Goal: Transaction & Acquisition: Purchase product/service

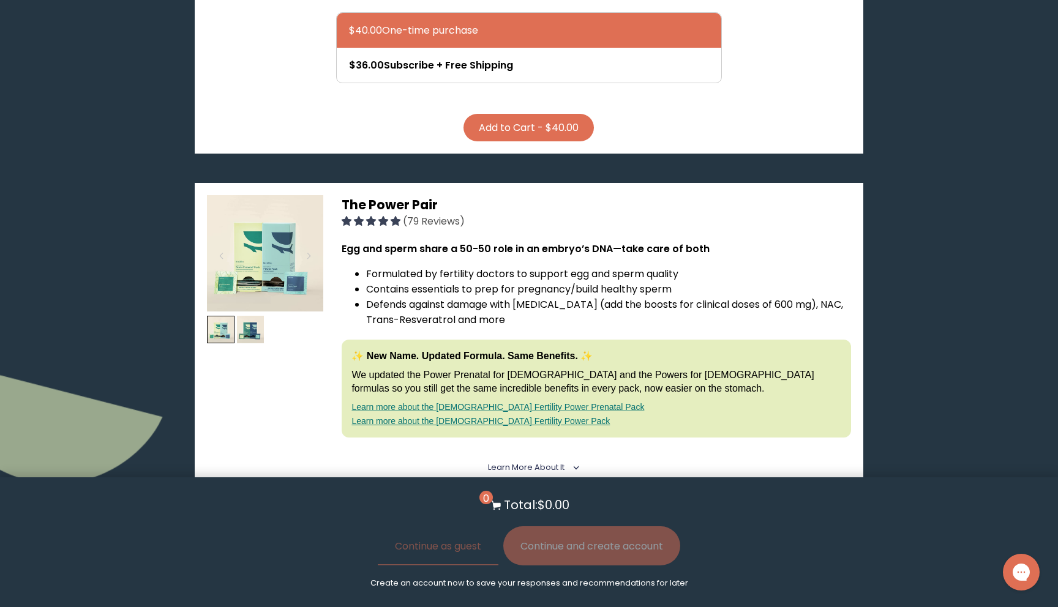
scroll to position [776, 0]
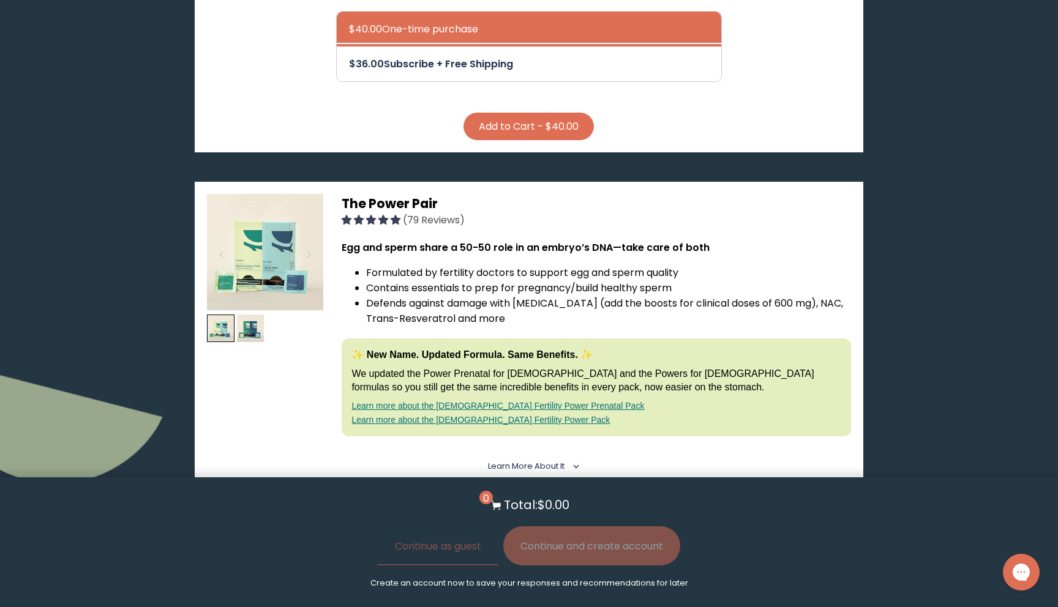
click at [437, 47] on div at bounding box center [541, 64] width 385 height 35
click at [349, 56] on input "$36.00 Subscribe + Free Shipping" at bounding box center [348, 56] width 1 height 1
radio input "true"
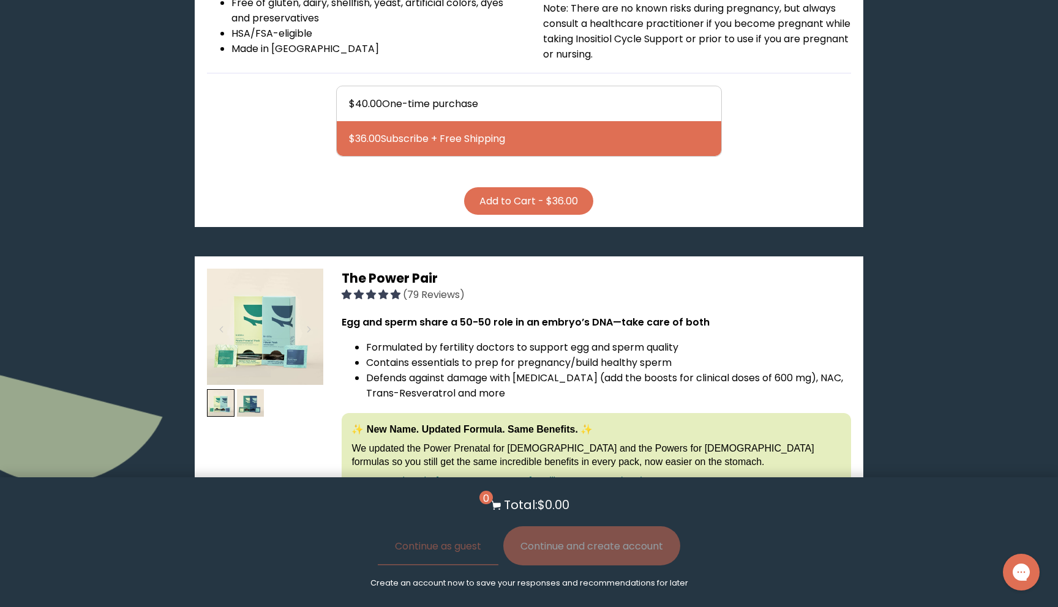
scroll to position [700, 0]
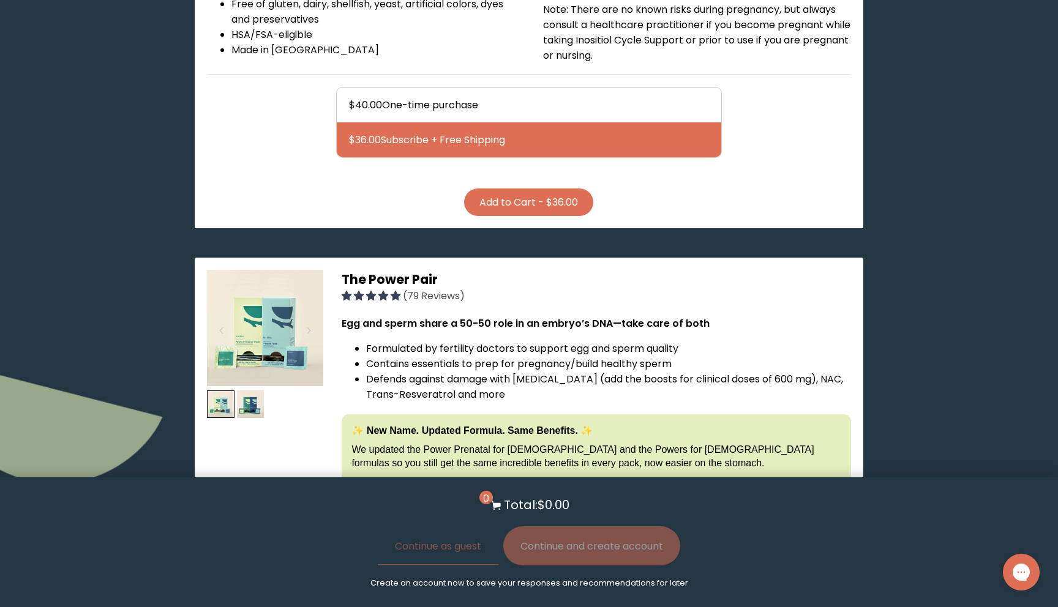
click at [483, 189] on button "Add to Cart - $36.00" at bounding box center [528, 203] width 129 height 28
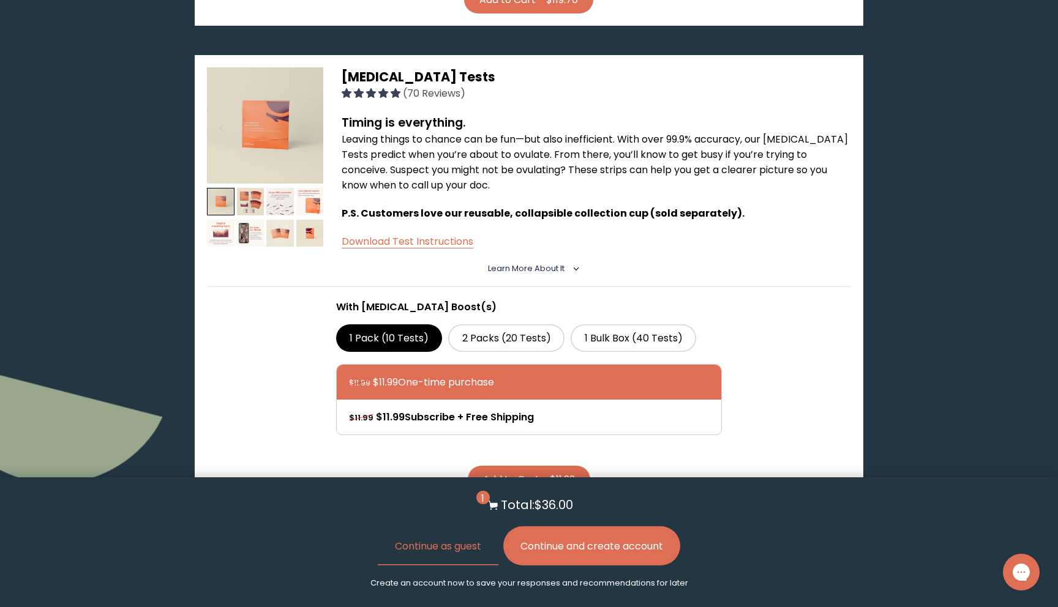
scroll to position [1454, 0]
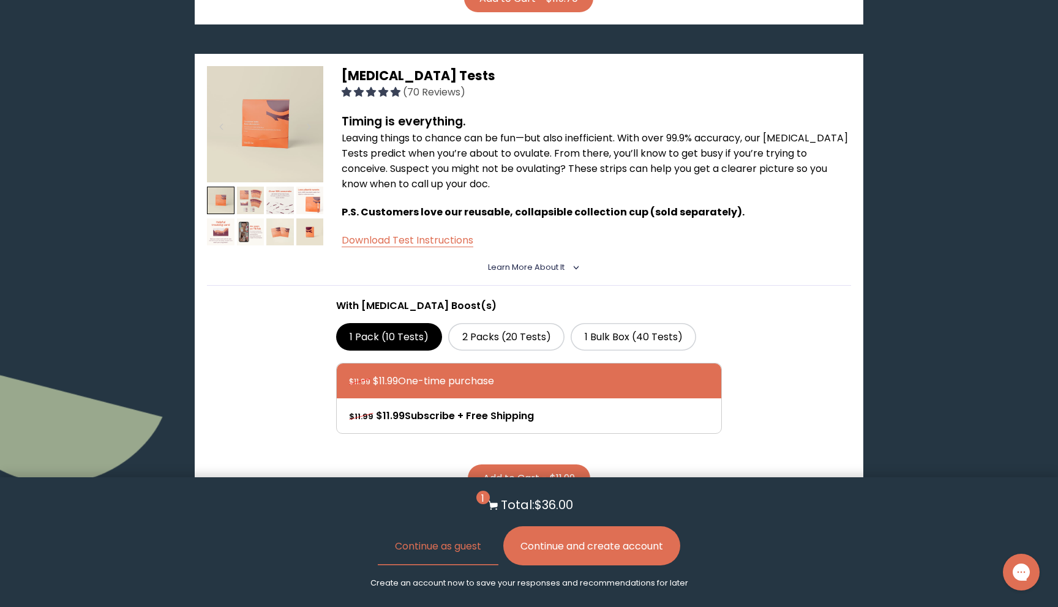
click at [239, 187] on img at bounding box center [251, 201] width 28 height 28
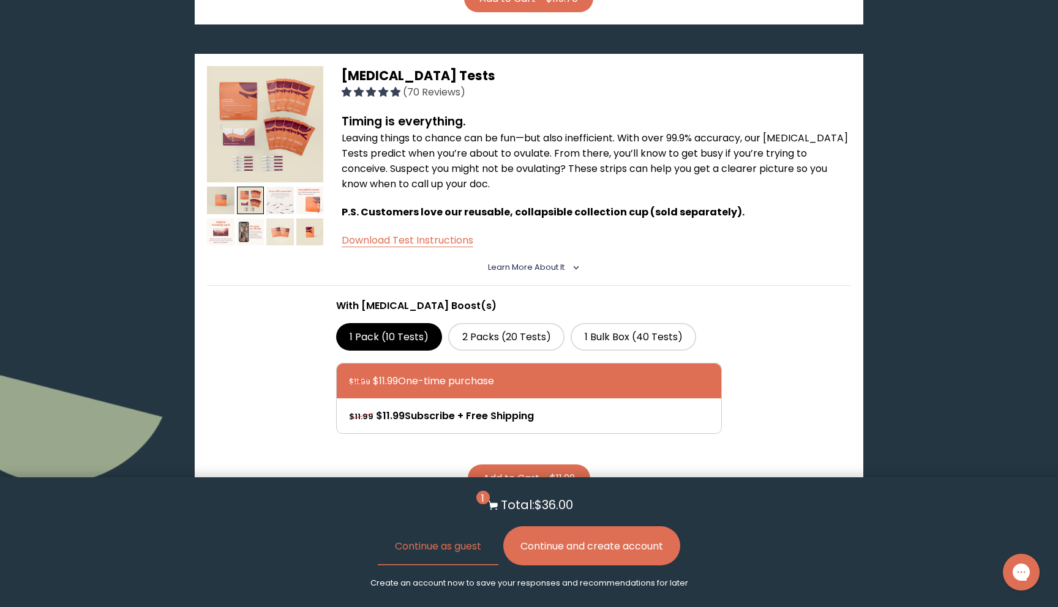
click at [275, 187] on img at bounding box center [280, 201] width 28 height 28
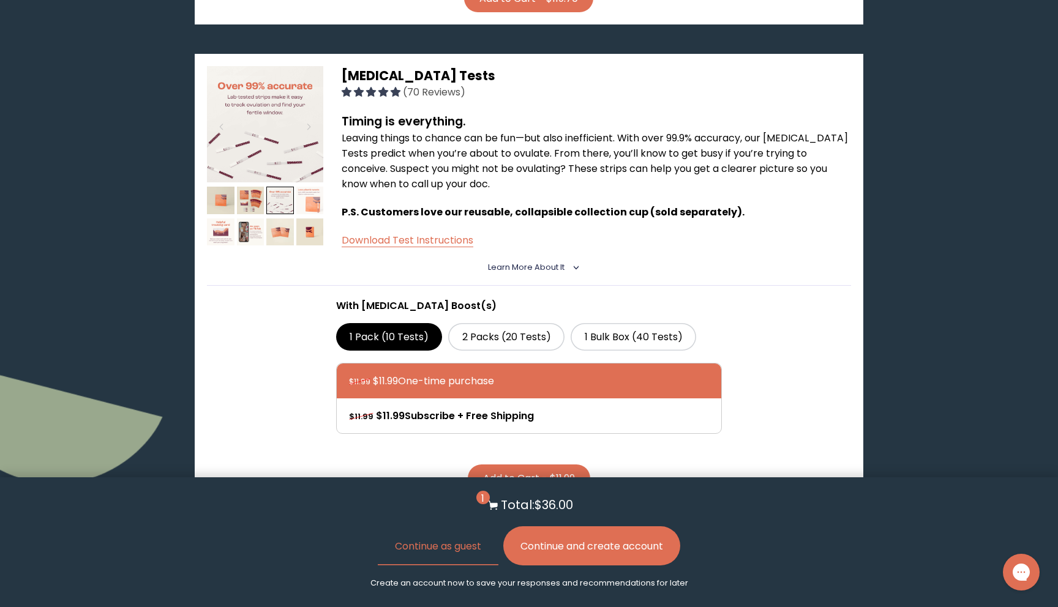
click at [301, 187] on img at bounding box center [310, 201] width 28 height 28
click at [315, 187] on img at bounding box center [310, 201] width 28 height 28
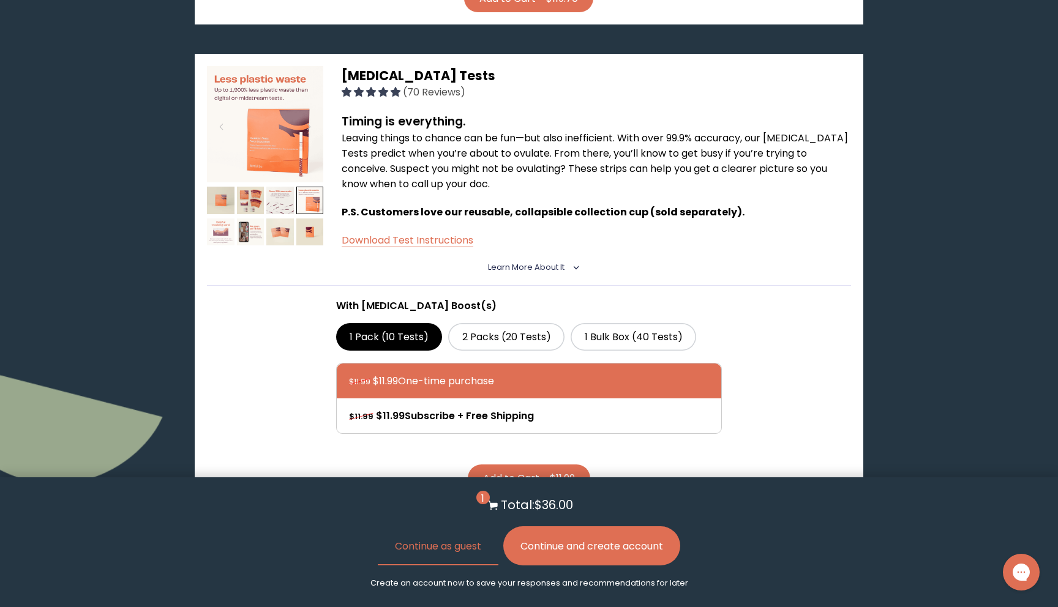
click at [226, 219] on img at bounding box center [221, 233] width 28 height 28
click at [247, 219] on img at bounding box center [251, 233] width 28 height 28
click at [275, 219] on img at bounding box center [280, 233] width 28 height 28
click at [304, 219] on img at bounding box center [310, 233] width 28 height 28
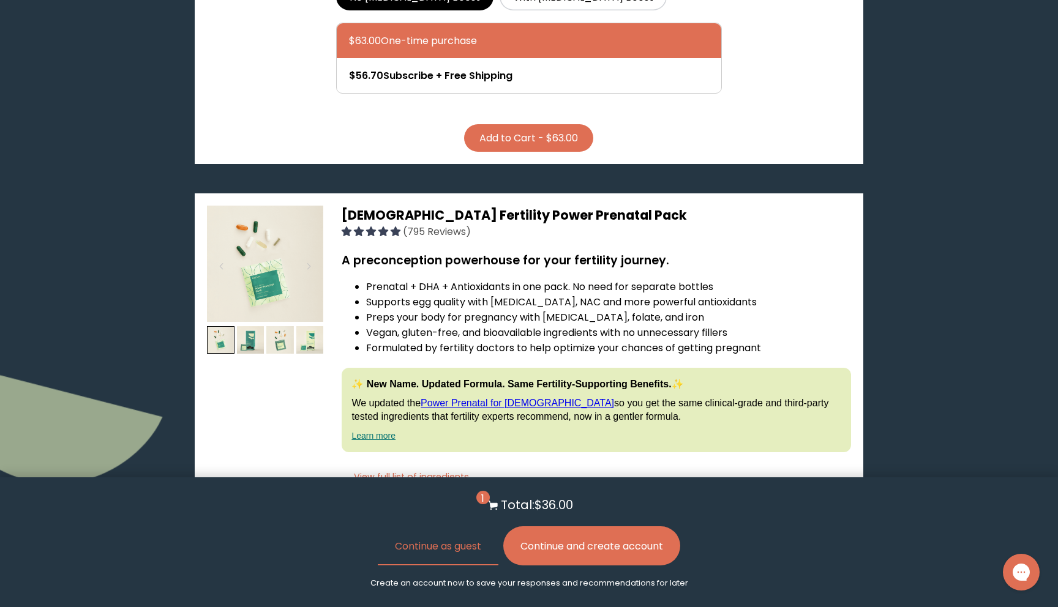
scroll to position [3005, 0]
